Goal: Information Seeking & Learning: Learn about a topic

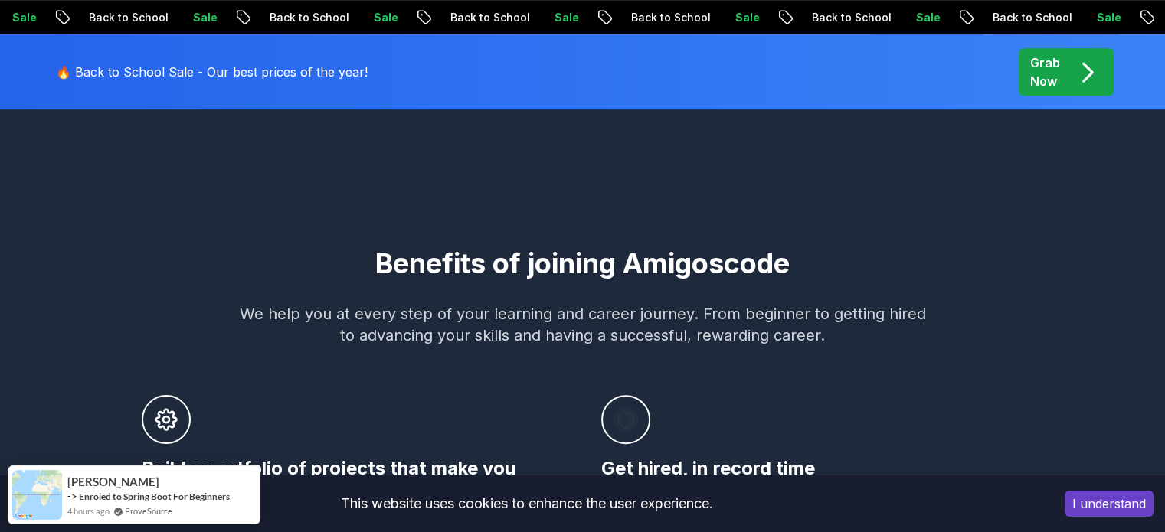
scroll to position [408, 0]
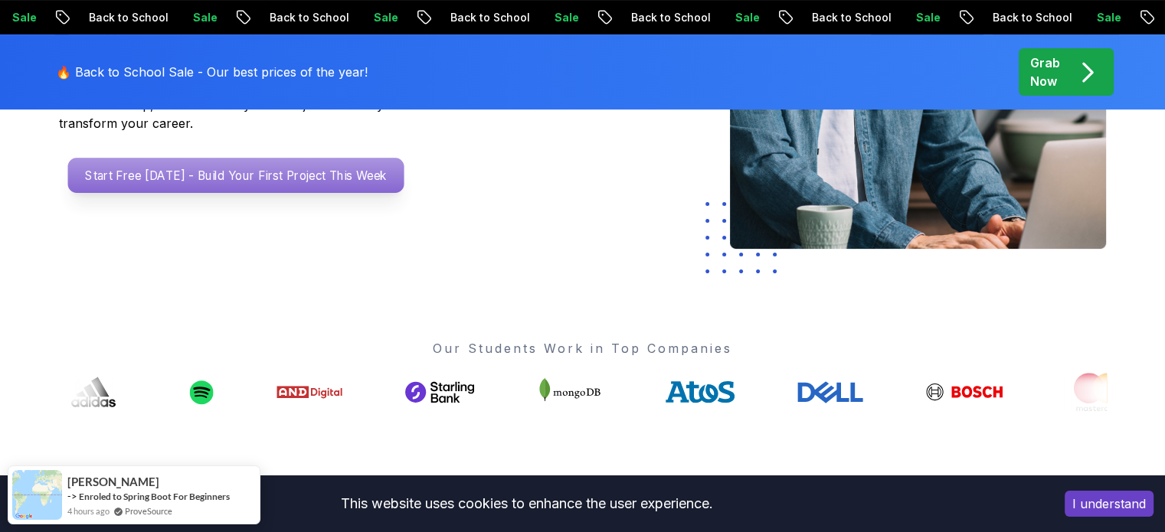
click at [188, 158] on p "Start Free [DATE] - Build Your First Project This Week" at bounding box center [235, 175] width 336 height 35
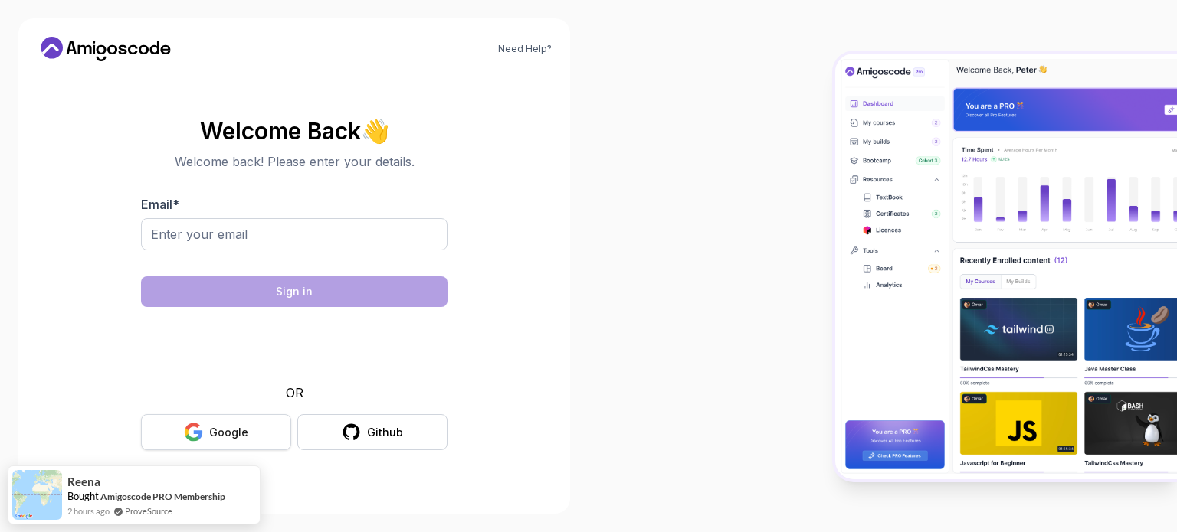
click at [233, 443] on button "Google" at bounding box center [216, 432] width 150 height 36
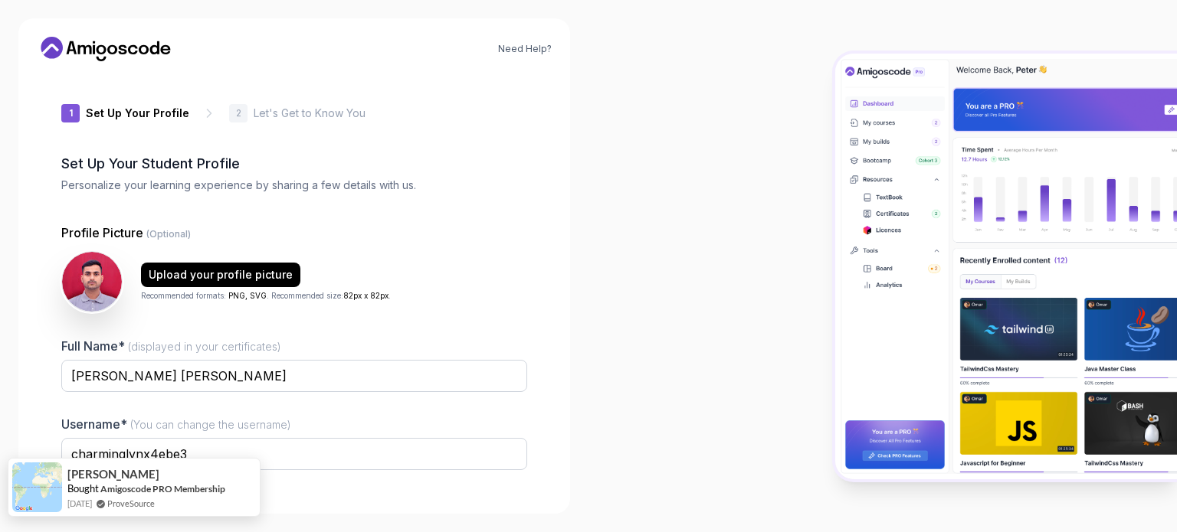
click at [254, 468] on div "[PERSON_NAME] Bought Amigoscode PRO Membership [DATE] ProveSource" at bounding box center [134, 487] width 253 height 59
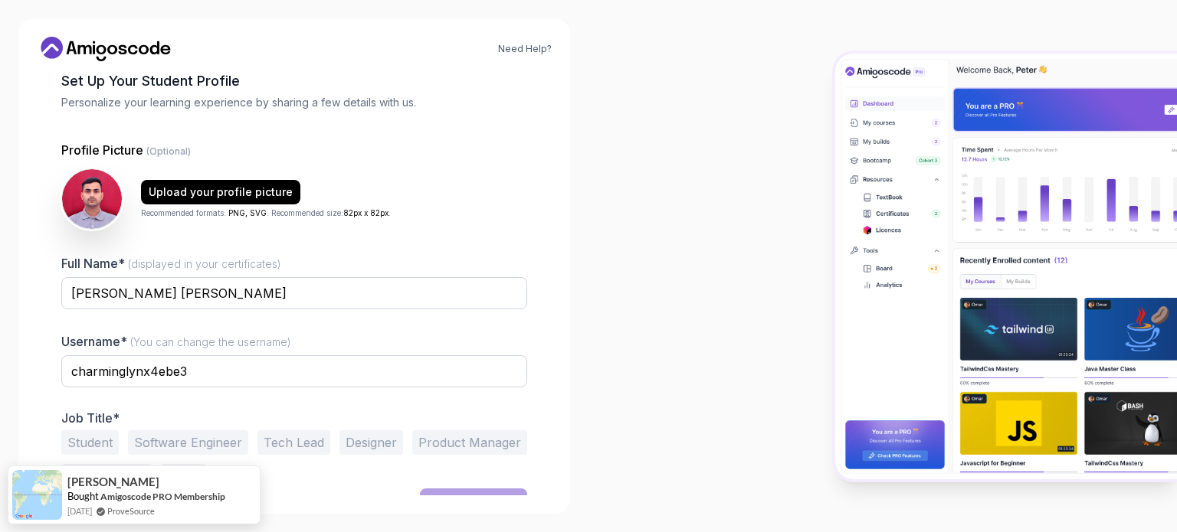
scroll to position [106, 0]
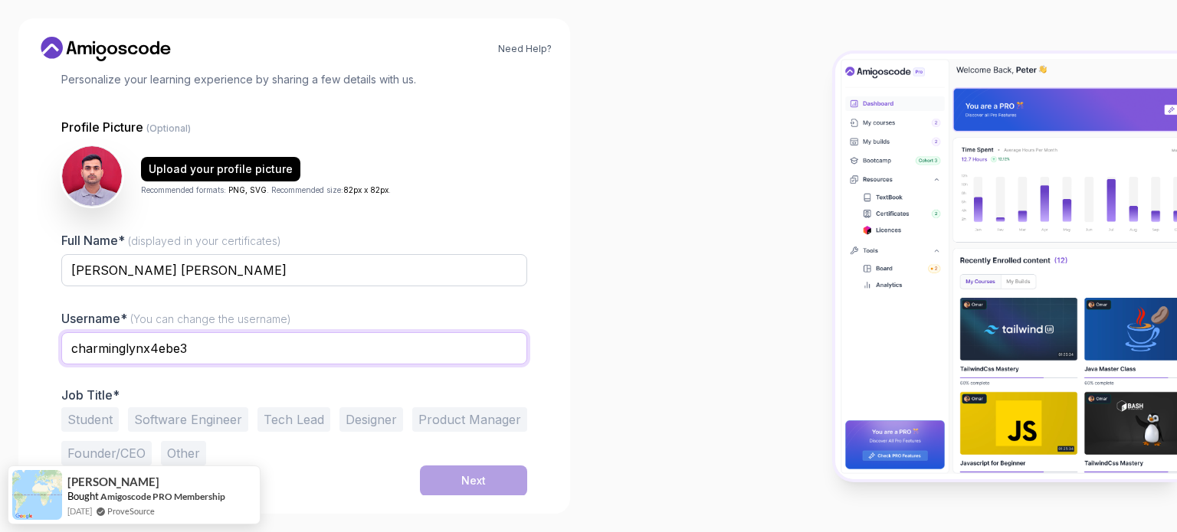
click at [300, 352] on input "charminglynx4ebe3" at bounding box center [294, 348] width 466 height 32
type input "hk44048"
click at [195, 453] on button "Other" at bounding box center [183, 453] width 45 height 25
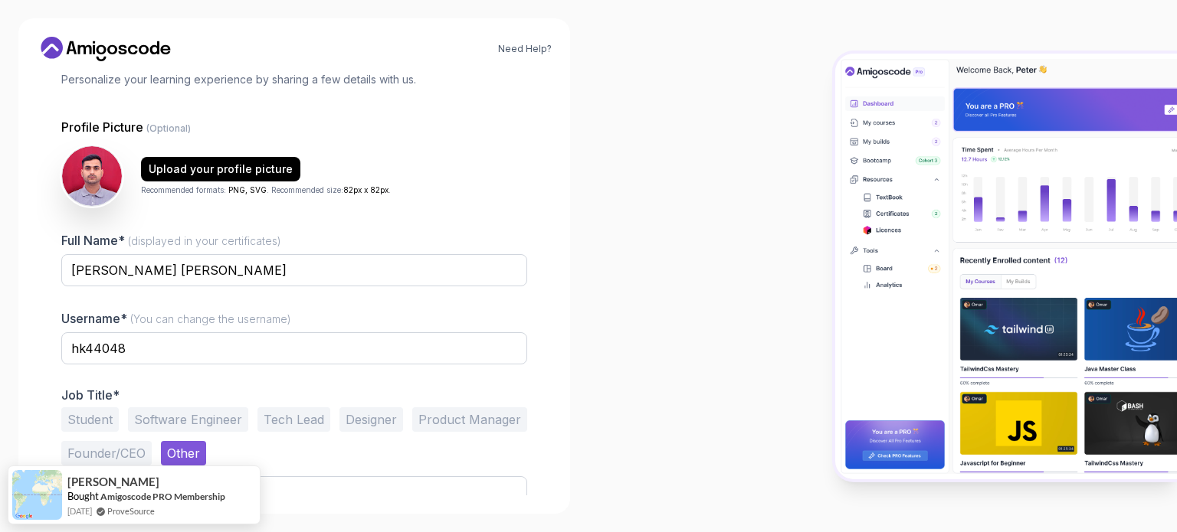
scroll to position [165, 0]
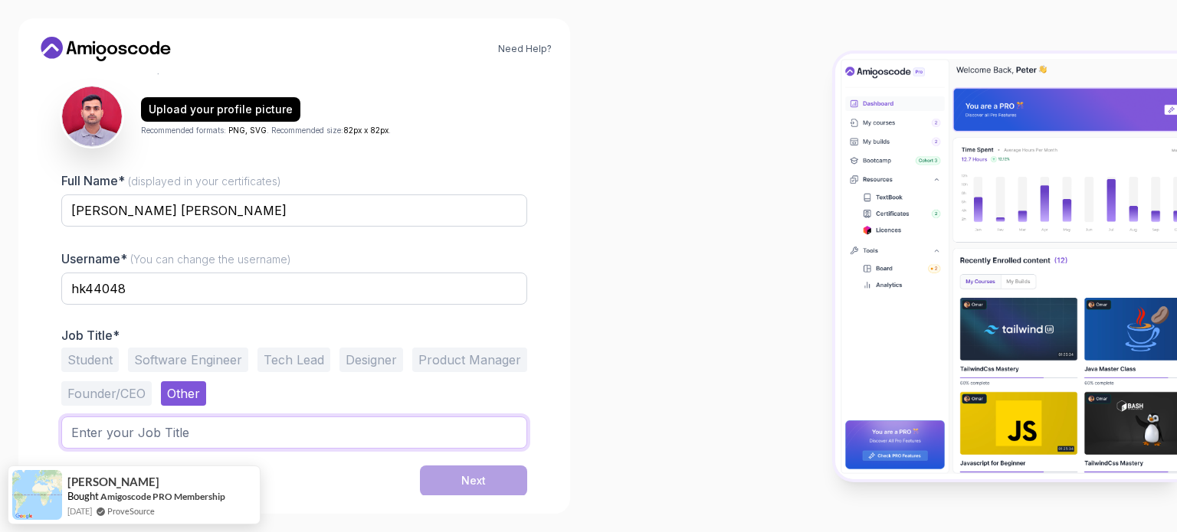
click at [334, 431] on input "text" at bounding box center [294, 433] width 466 height 32
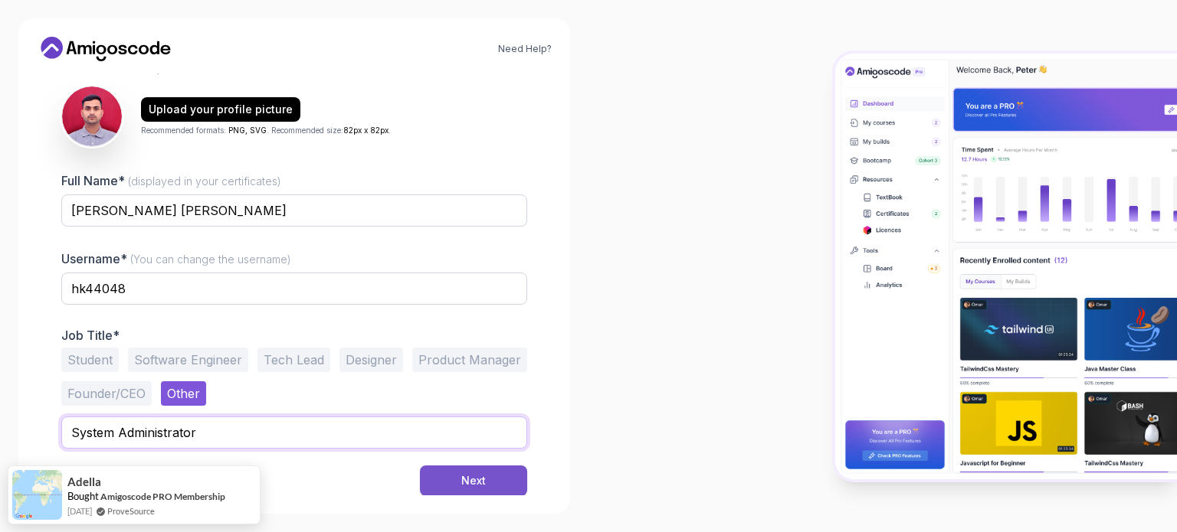
type input "System Administrator"
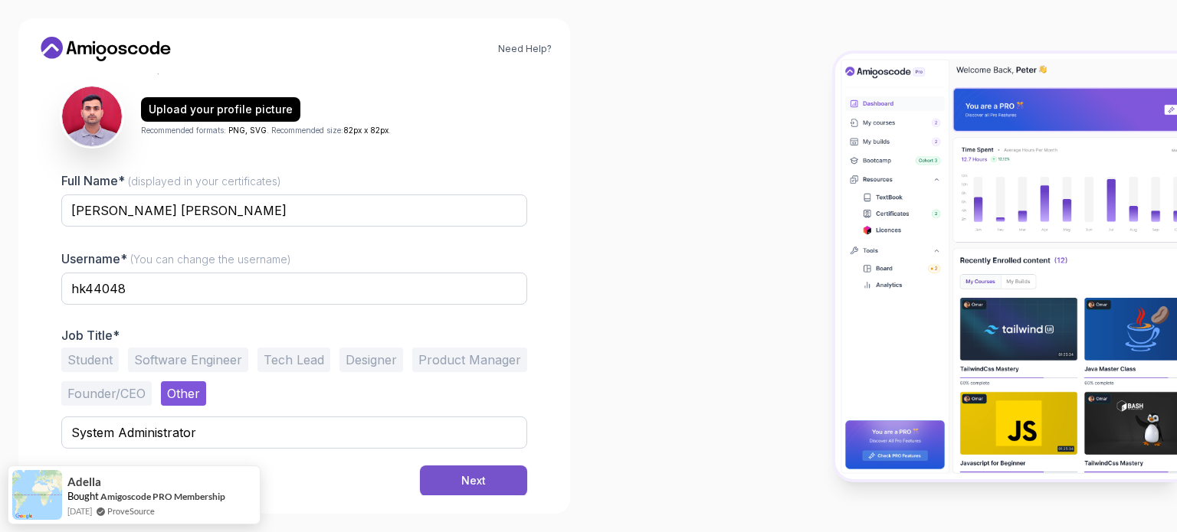
click at [486, 483] on button "Next" at bounding box center [473, 481] width 107 height 31
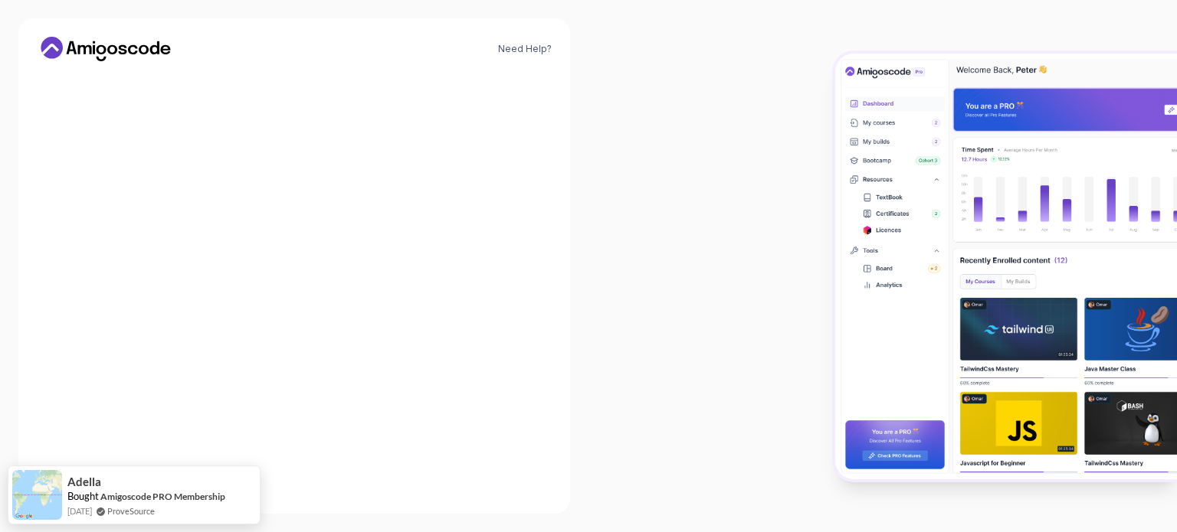
scroll to position [153, 0]
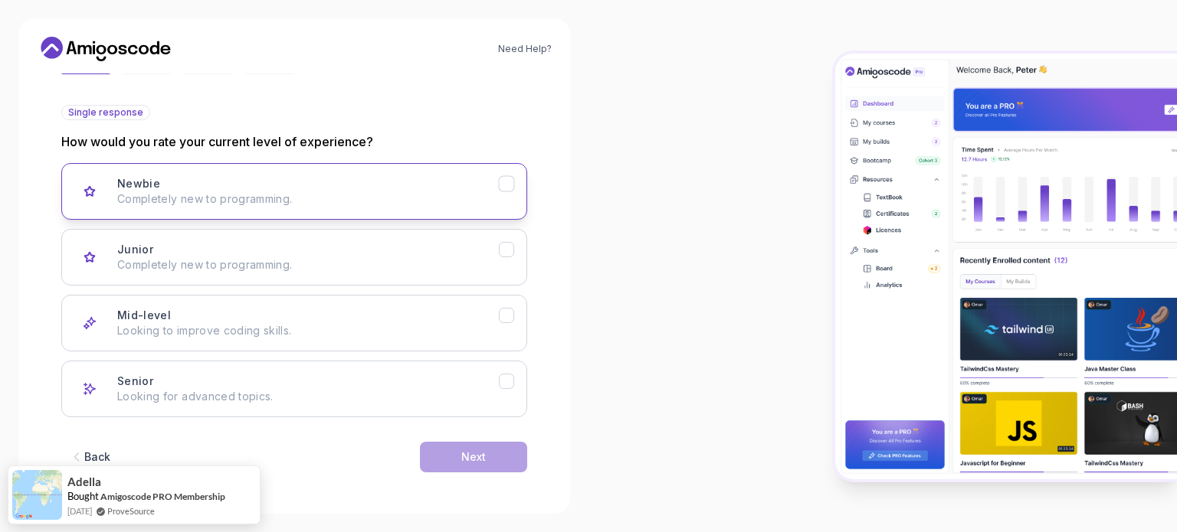
click at [421, 197] on p "Completely new to programming." at bounding box center [307, 199] width 381 height 15
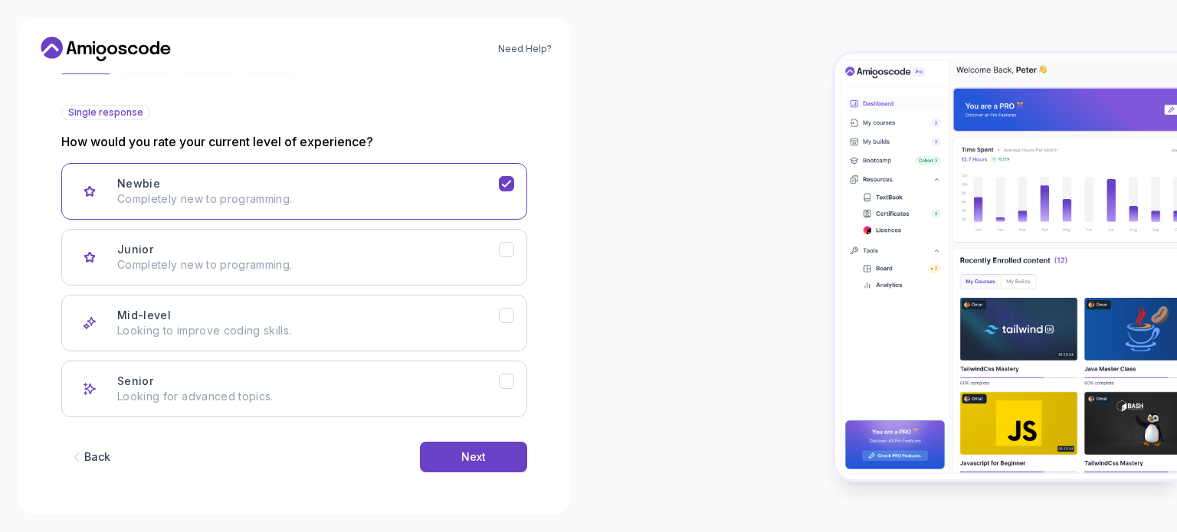
click at [487, 419] on div "Back Next" at bounding box center [294, 457] width 466 height 80
click at [478, 443] on button "Next" at bounding box center [473, 457] width 107 height 31
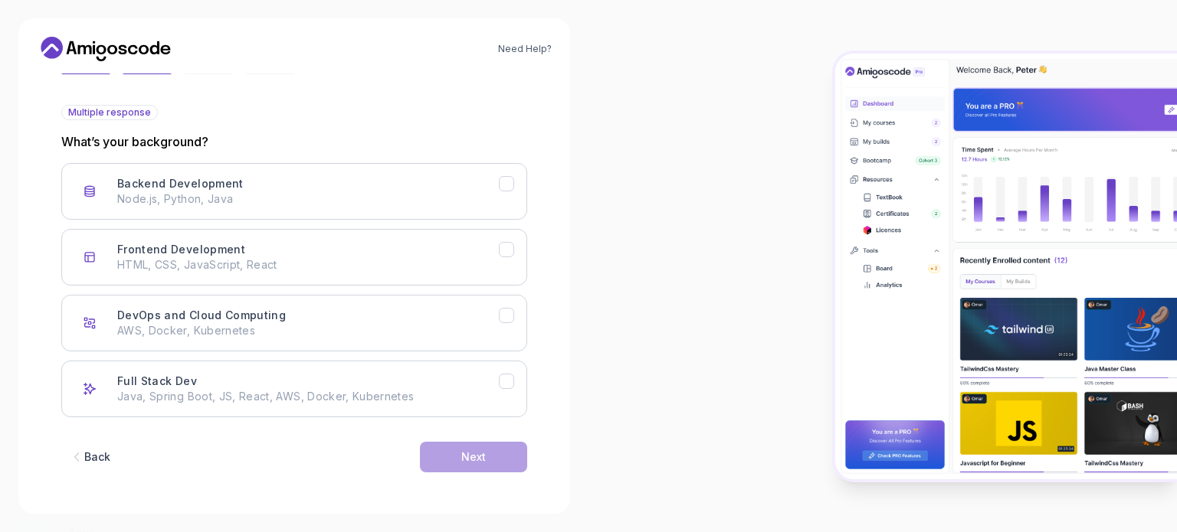
click at [109, 467] on div "Anya" at bounding box center [146, 473] width 158 height 16
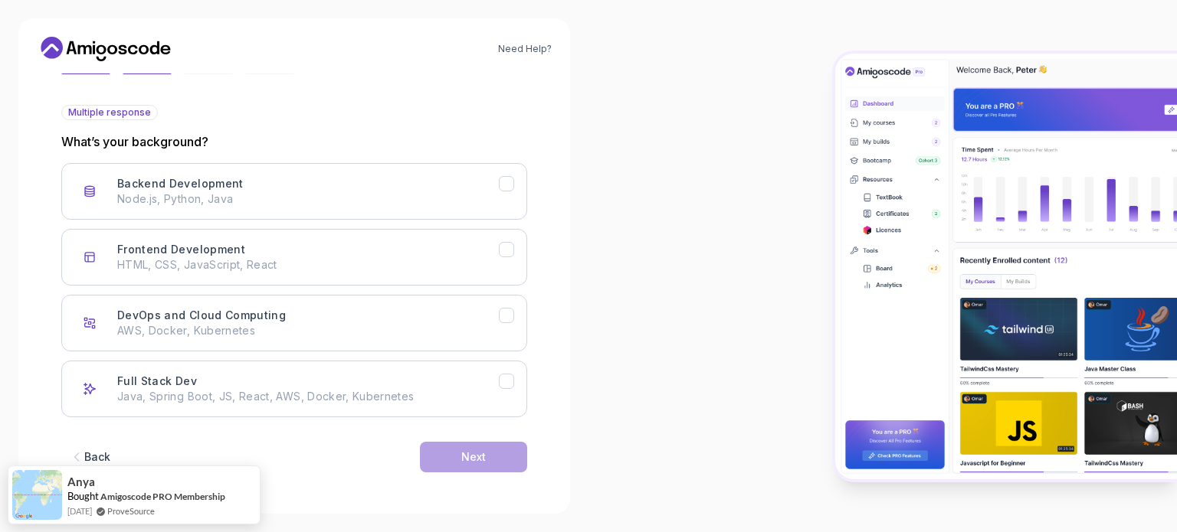
click at [98, 455] on div "Back" at bounding box center [97, 457] width 26 height 15
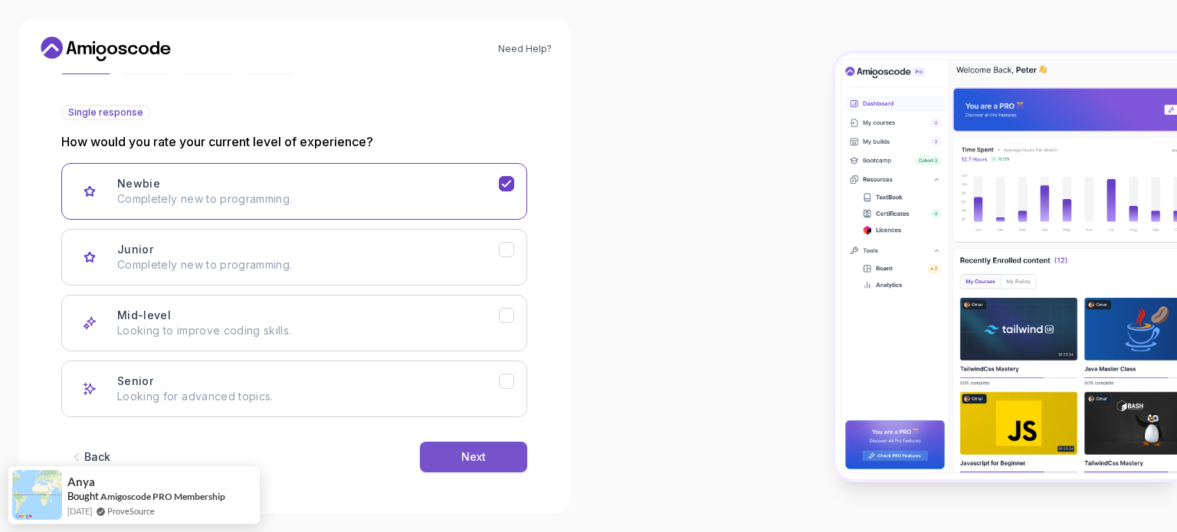
click at [468, 460] on div "Next" at bounding box center [473, 457] width 25 height 15
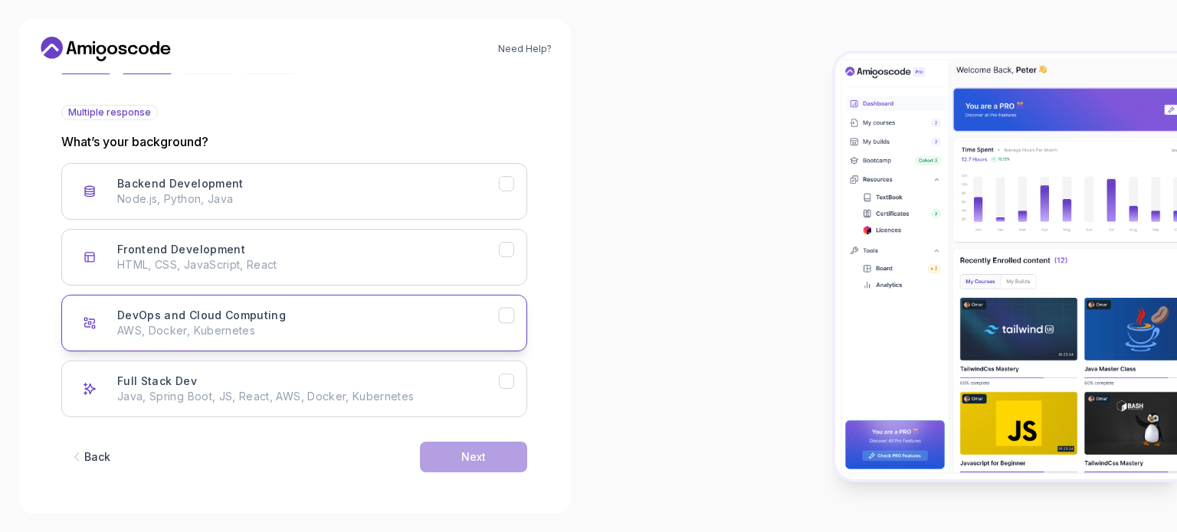
click at [379, 334] on p "AWS, Docker, Kubernetes" at bounding box center [307, 330] width 381 height 15
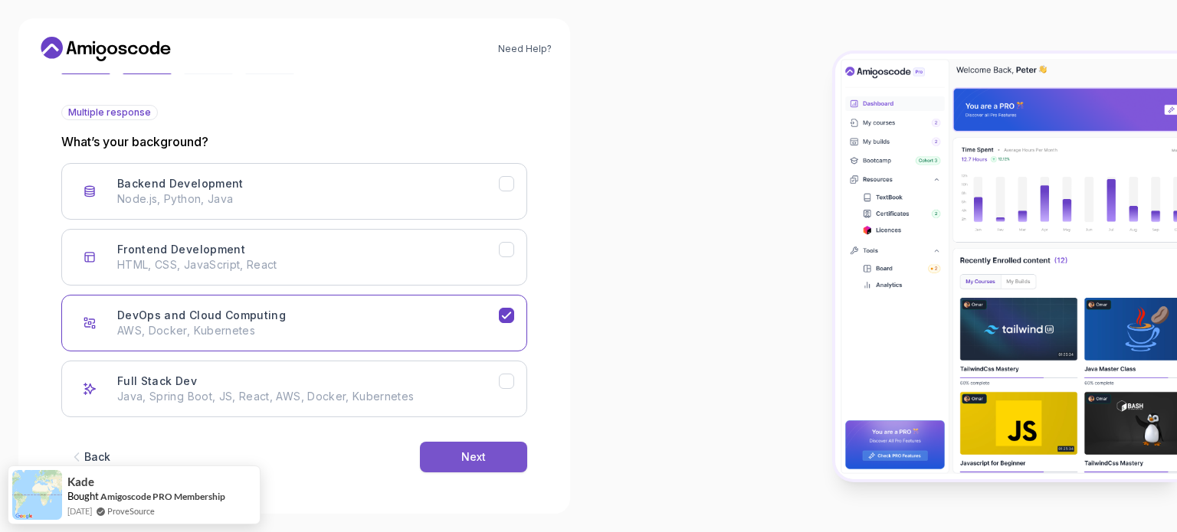
click at [450, 449] on button "Next" at bounding box center [473, 457] width 107 height 31
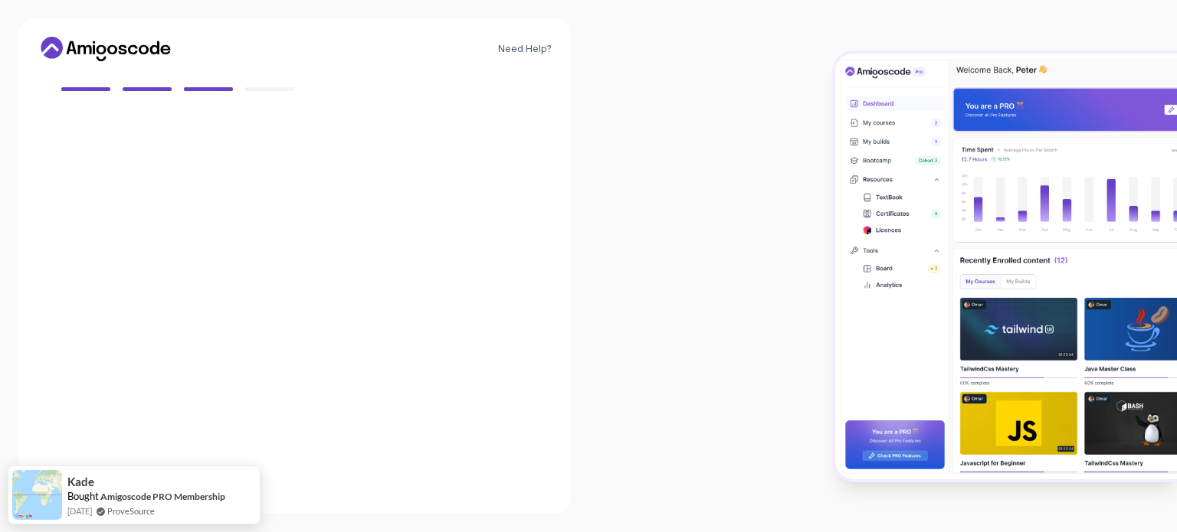
scroll to position [136, 0]
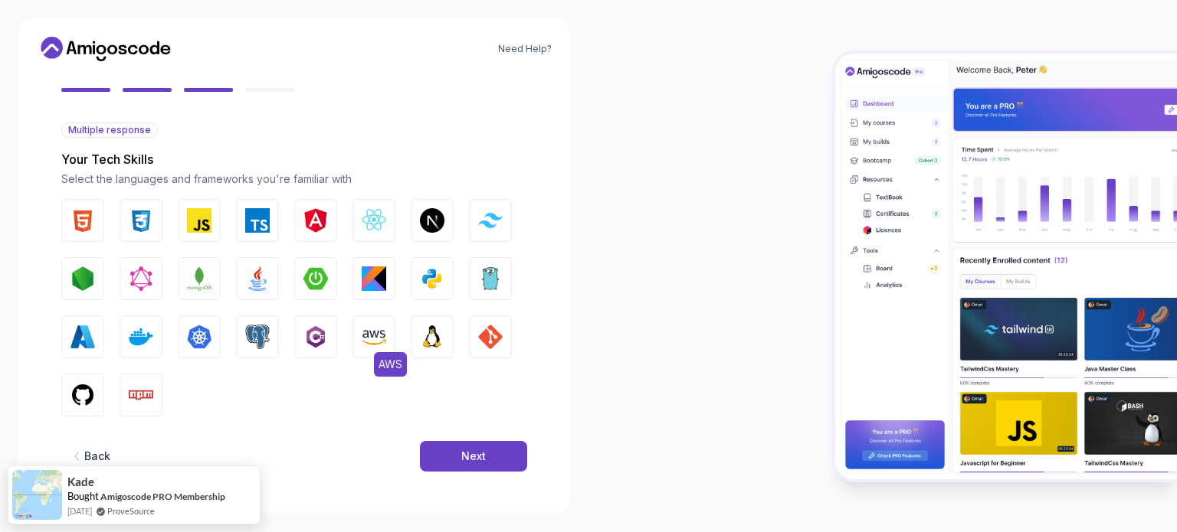
click at [384, 333] on img "button" at bounding box center [374, 337] width 25 height 25
click at [434, 339] on img "button" at bounding box center [432, 337] width 25 height 25
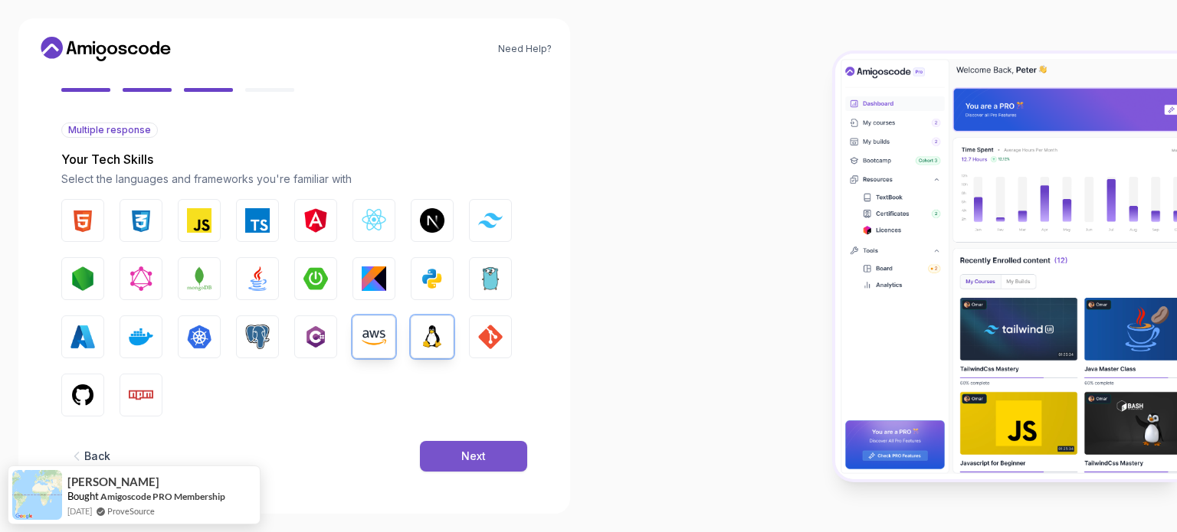
click at [484, 457] on div "Next" at bounding box center [473, 456] width 25 height 15
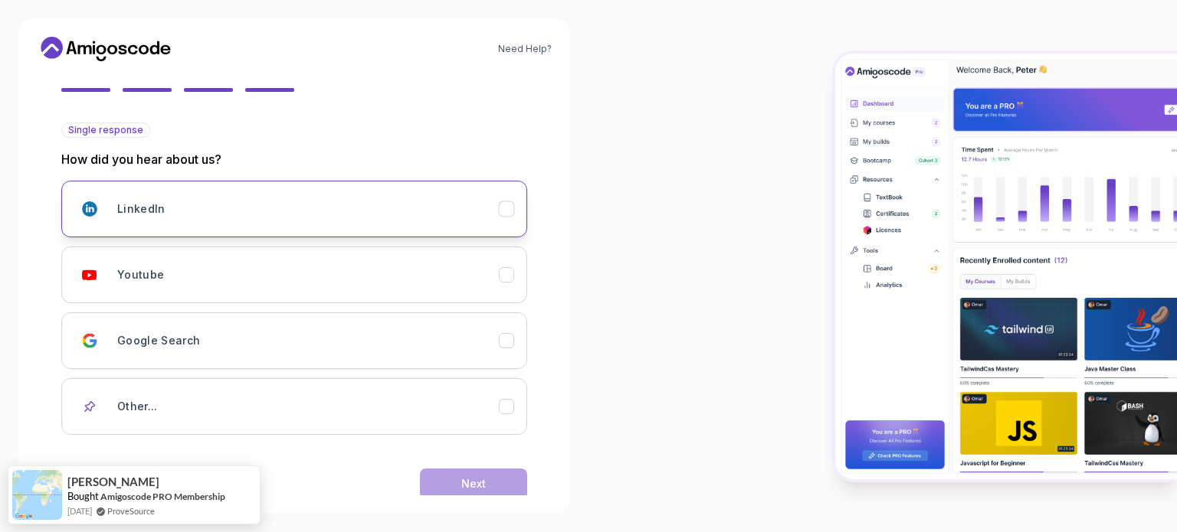
click at [358, 210] on div "LinkedIn" at bounding box center [307, 209] width 381 height 31
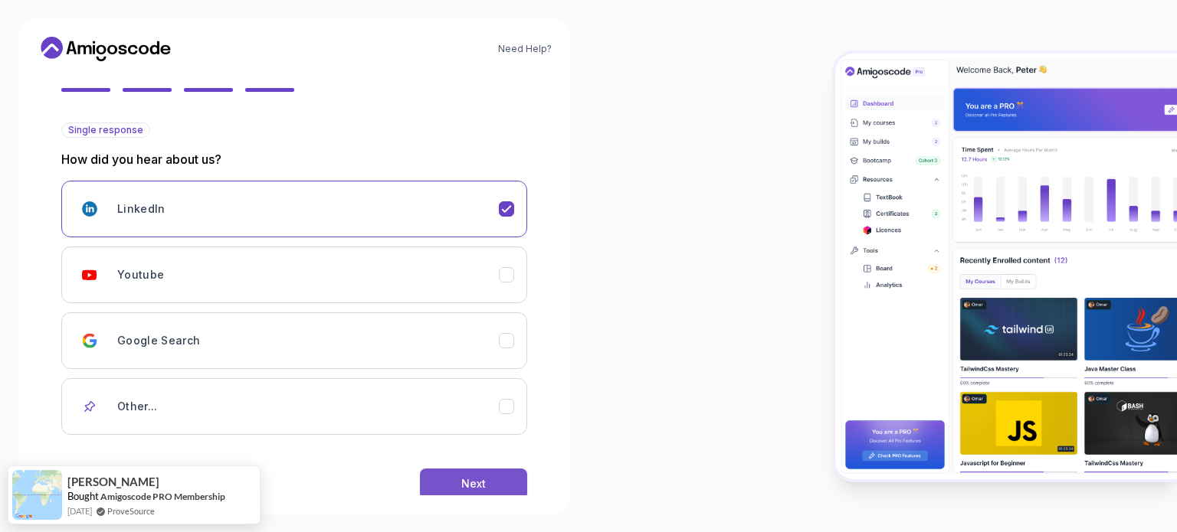
click at [466, 477] on div "Next" at bounding box center [473, 483] width 25 height 15
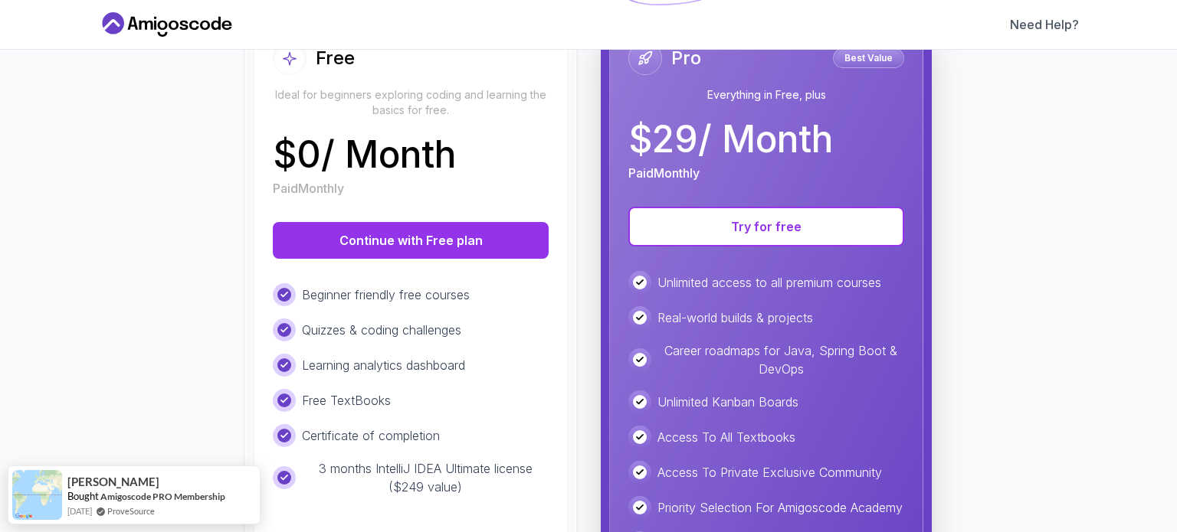
scroll to position [204, 0]
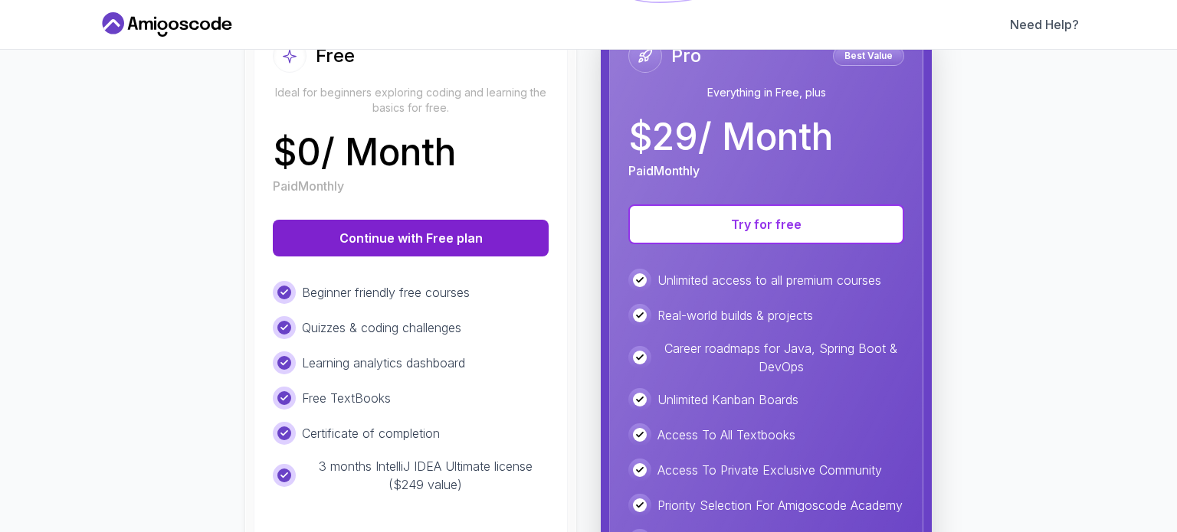
click at [441, 233] on button "Continue with Free plan" at bounding box center [411, 238] width 276 height 37
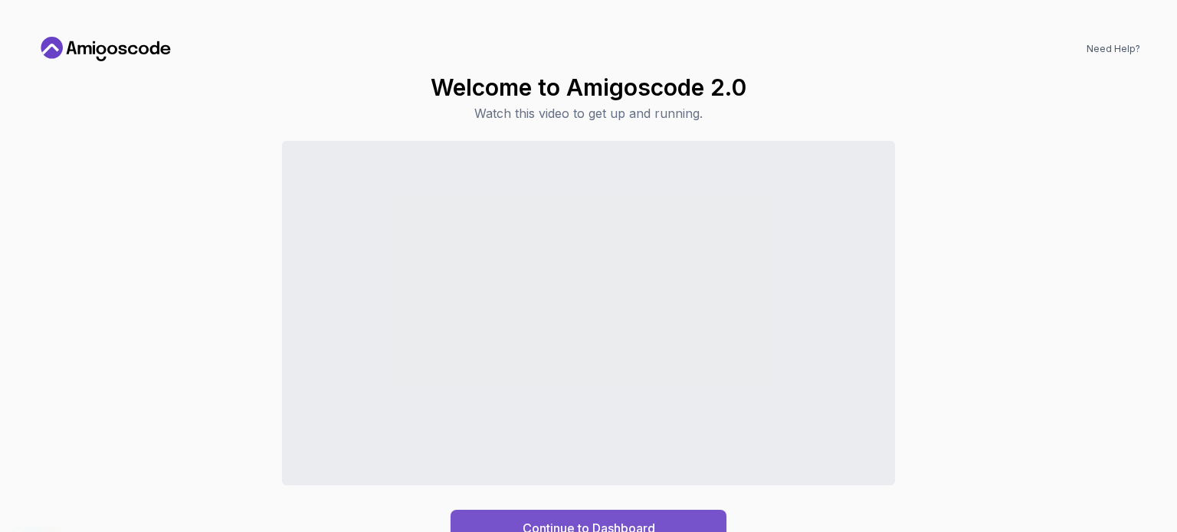
click at [590, 523] on div "Continue to Dashboard" at bounding box center [588, 528] width 133 height 18
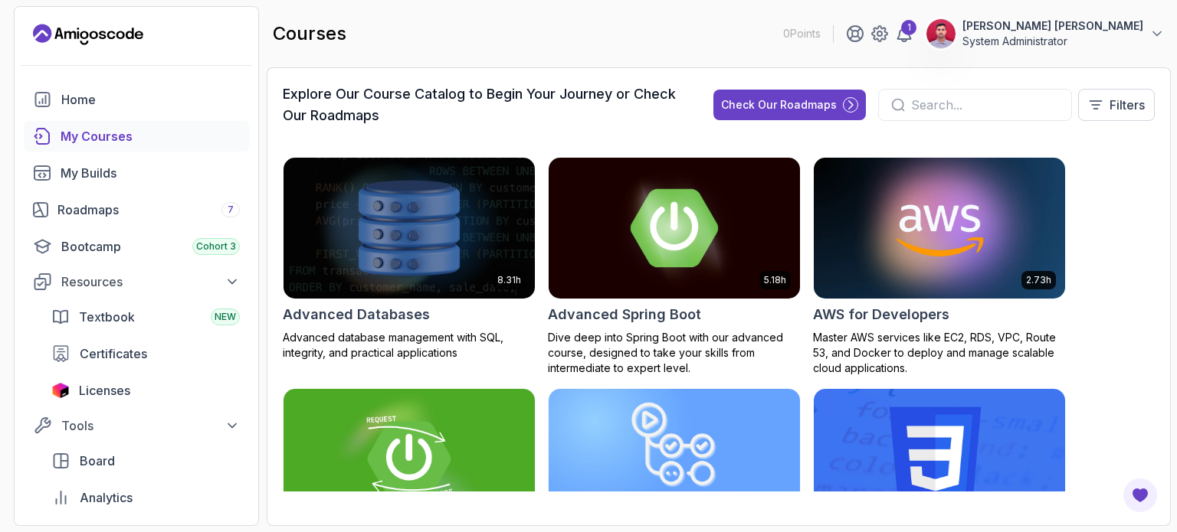
scroll to position [204, 0]
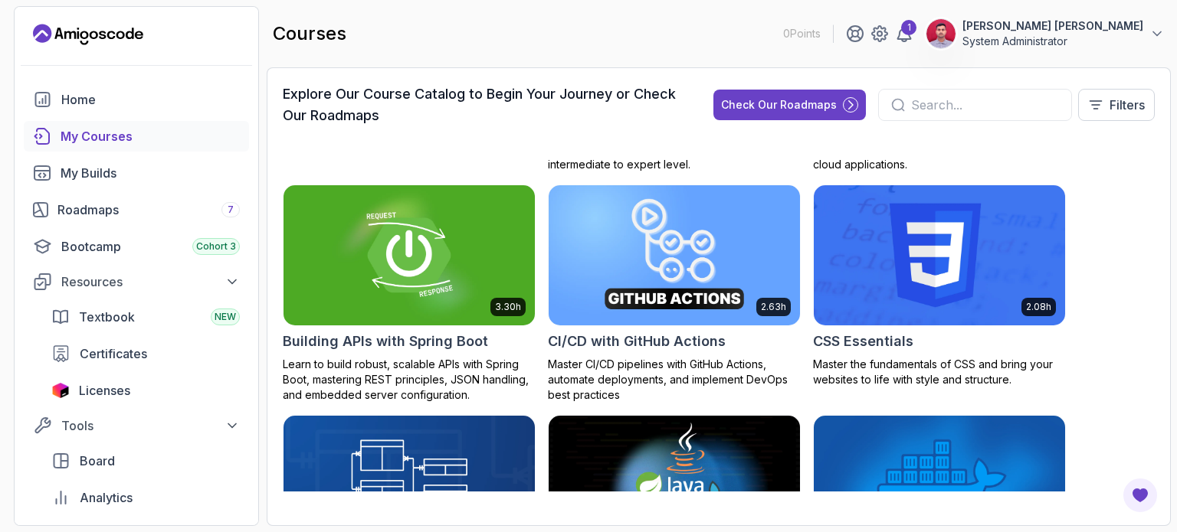
drag, startPoint x: 910, startPoint y: 107, endPoint x: 964, endPoint y: 125, distance: 57.2
click at [911, 107] on input "text" at bounding box center [985, 105] width 148 height 18
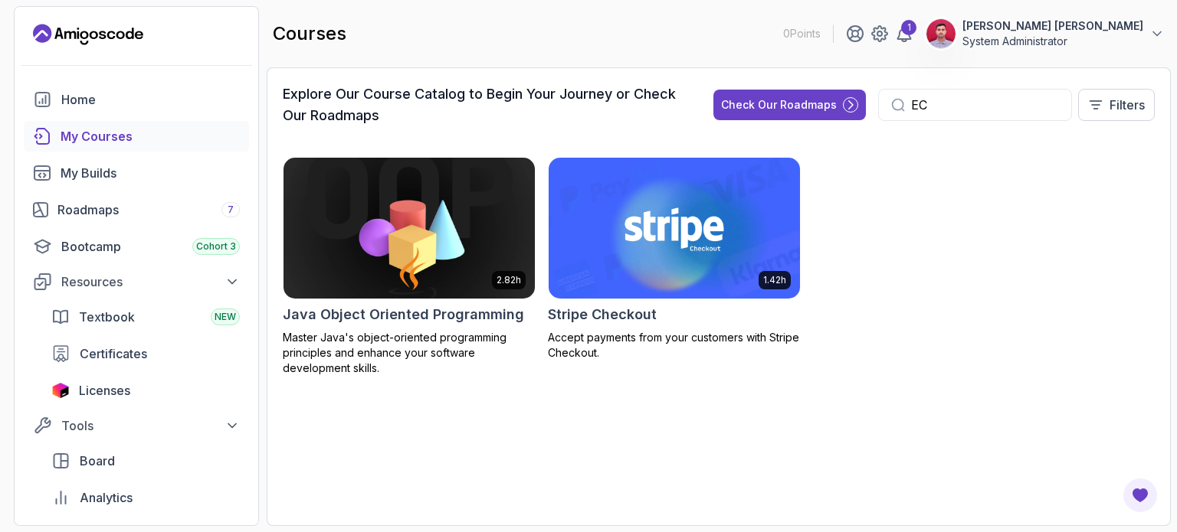
type input "E"
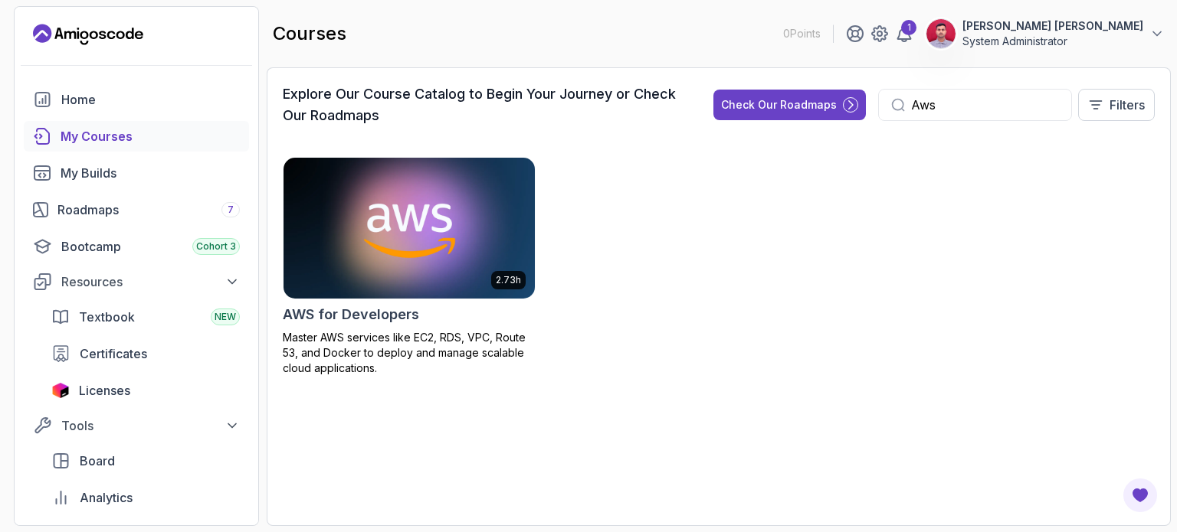
type input "Aws"
click at [450, 269] on img at bounding box center [409, 228] width 264 height 148
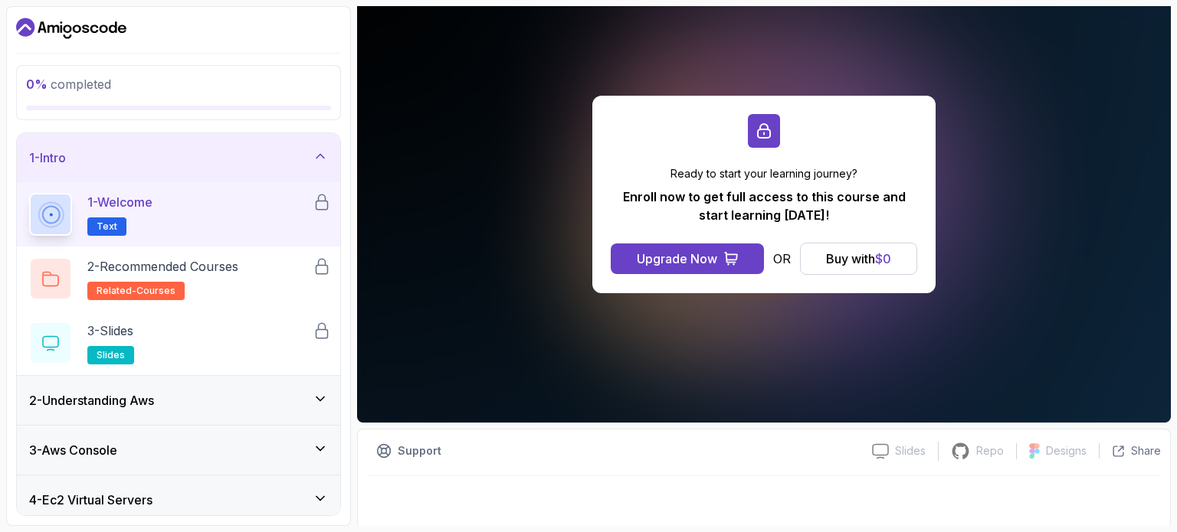
scroll to position [173, 0]
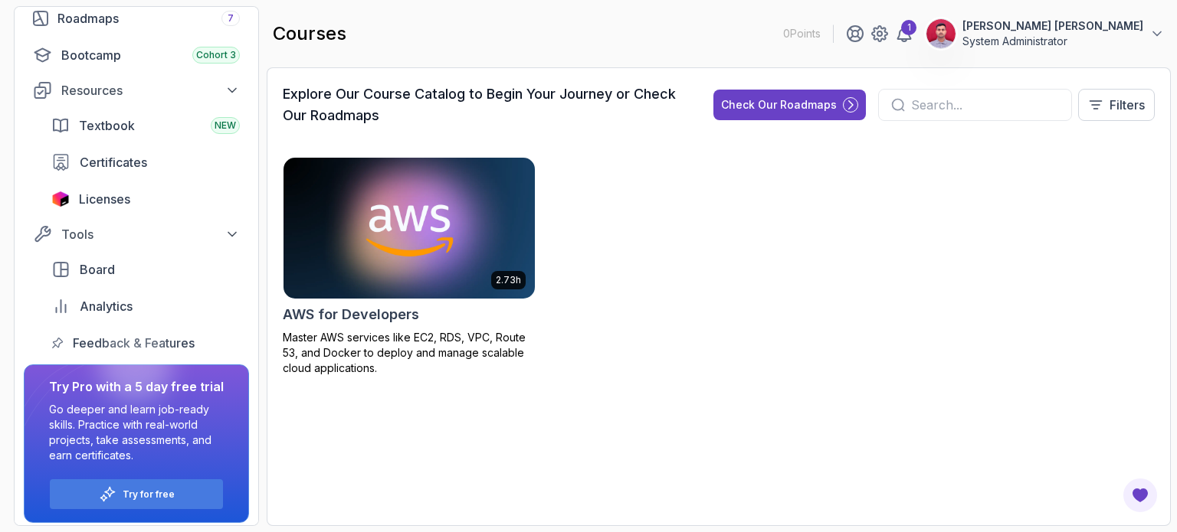
scroll to position [198, 0]
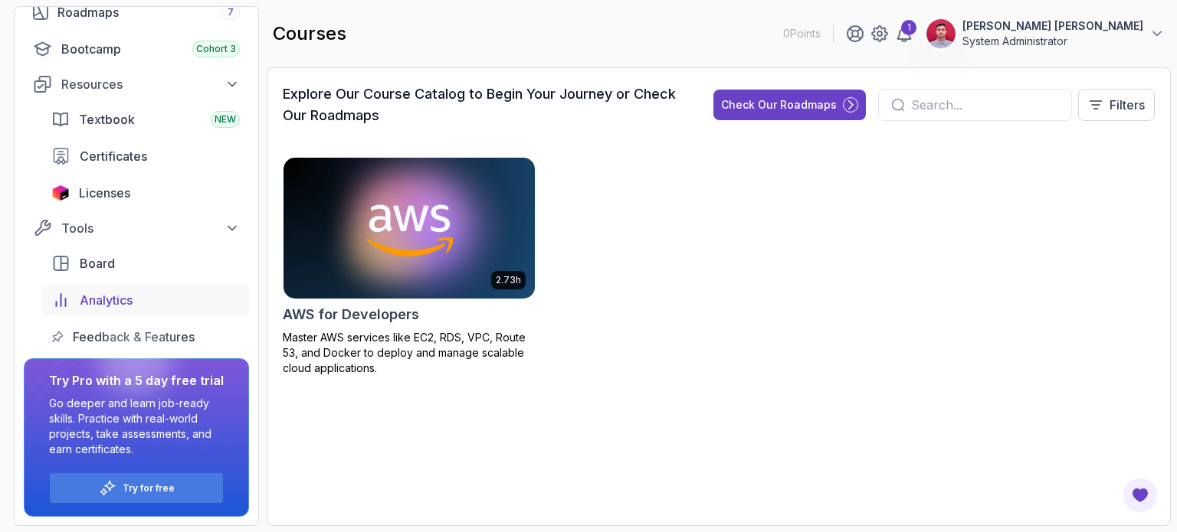
click at [133, 296] on span "Analytics" at bounding box center [106, 300] width 53 height 18
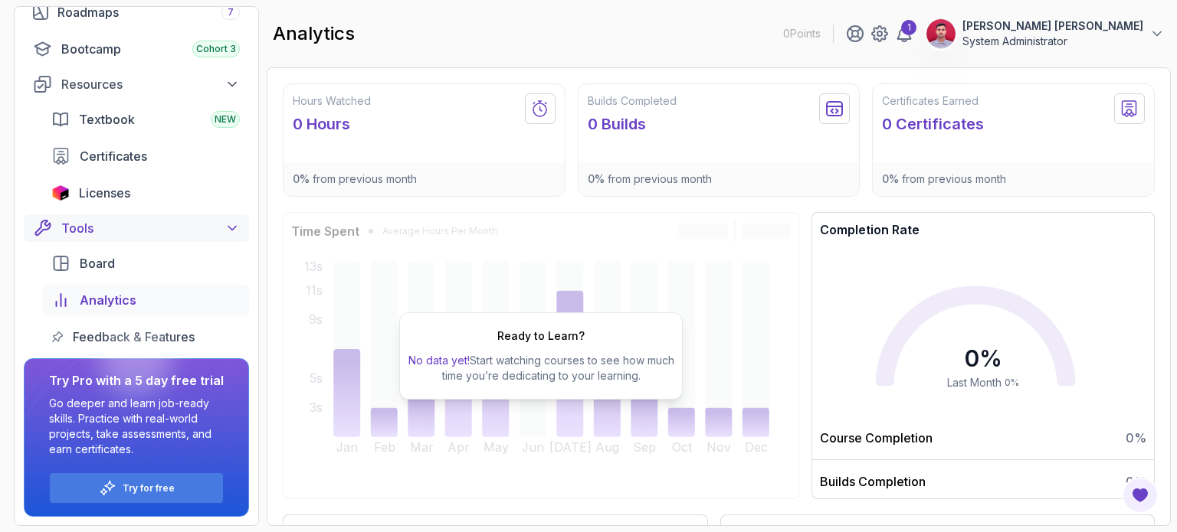
click at [185, 233] on div "Tools" at bounding box center [150, 228] width 178 height 18
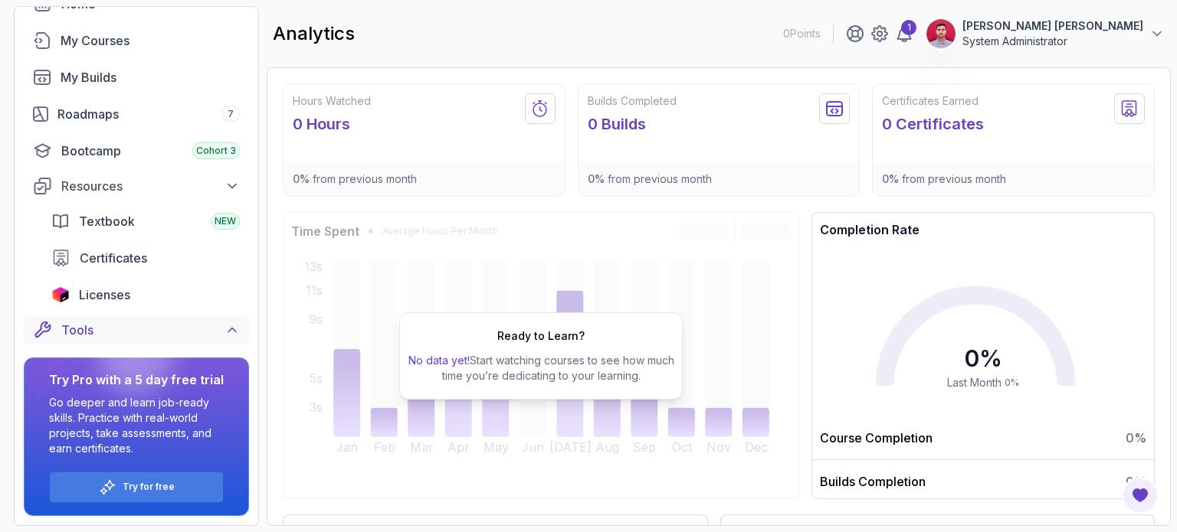
scroll to position [87, 0]
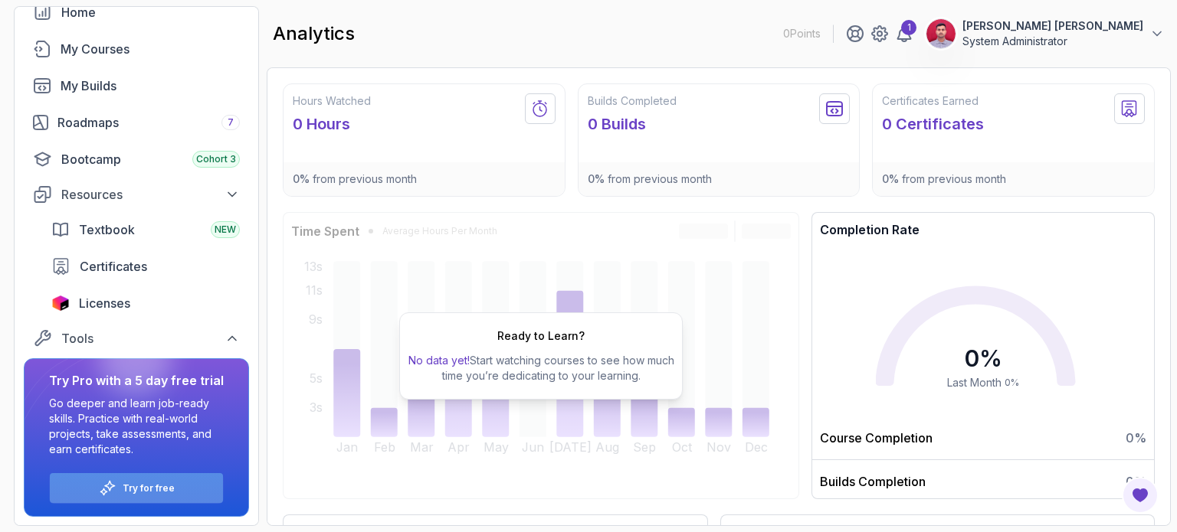
click at [121, 489] on div "Try for free" at bounding box center [136, 488] width 173 height 30
click at [211, 344] on div "Tools" at bounding box center [150, 338] width 178 height 18
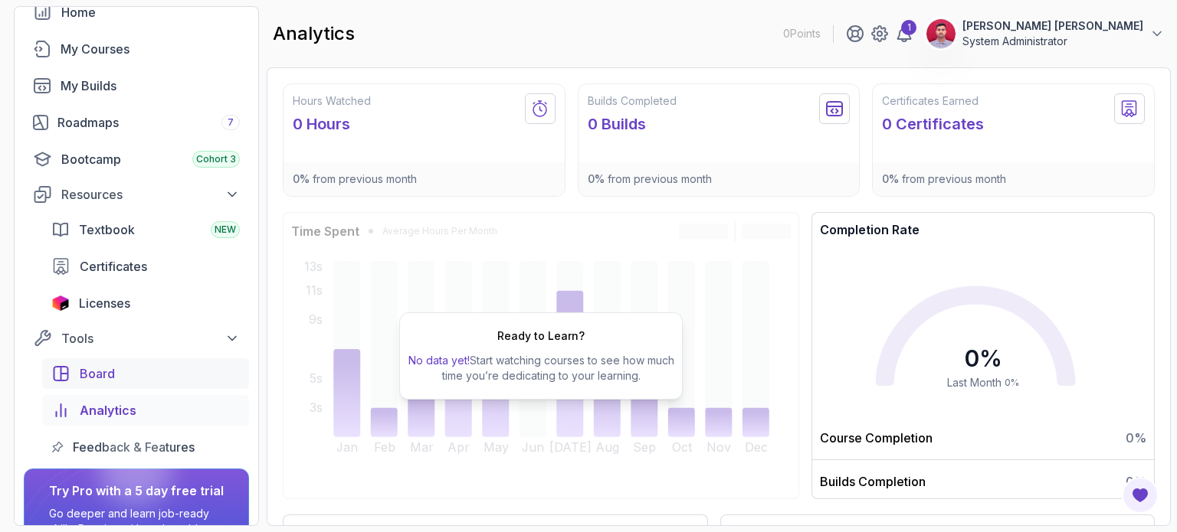
scroll to position [198, 0]
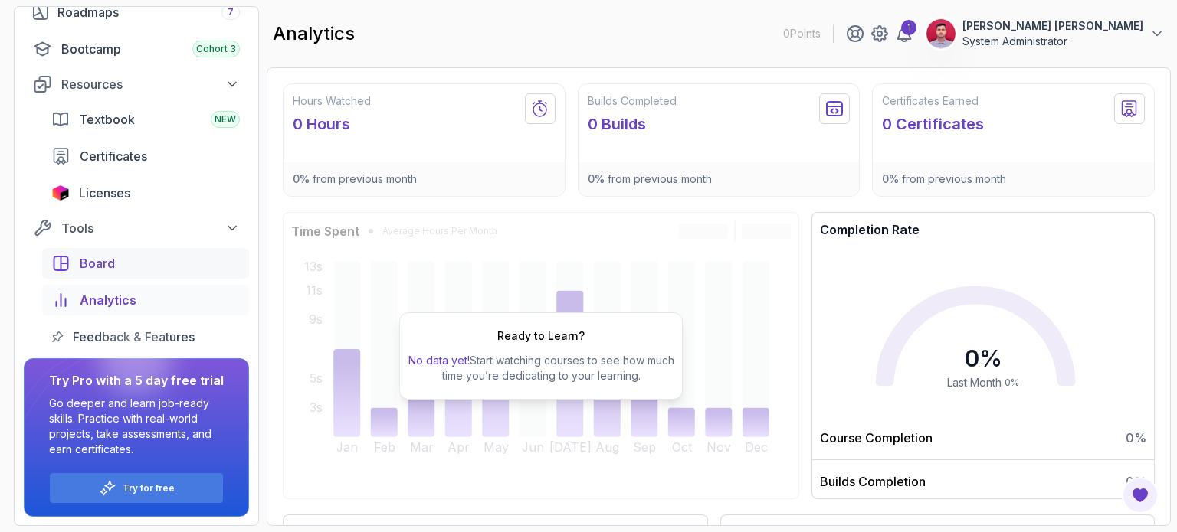
click at [129, 264] on div "Board" at bounding box center [160, 263] width 160 height 18
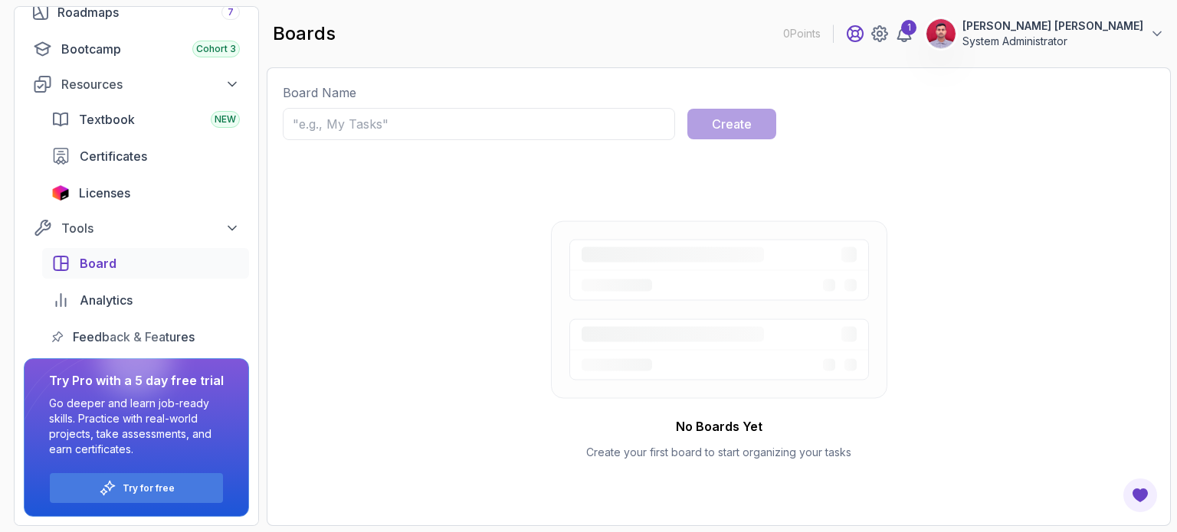
click at [863, 37] on icon at bounding box center [854, 33] width 15 height 15
